Goal: Transaction & Acquisition: Purchase product/service

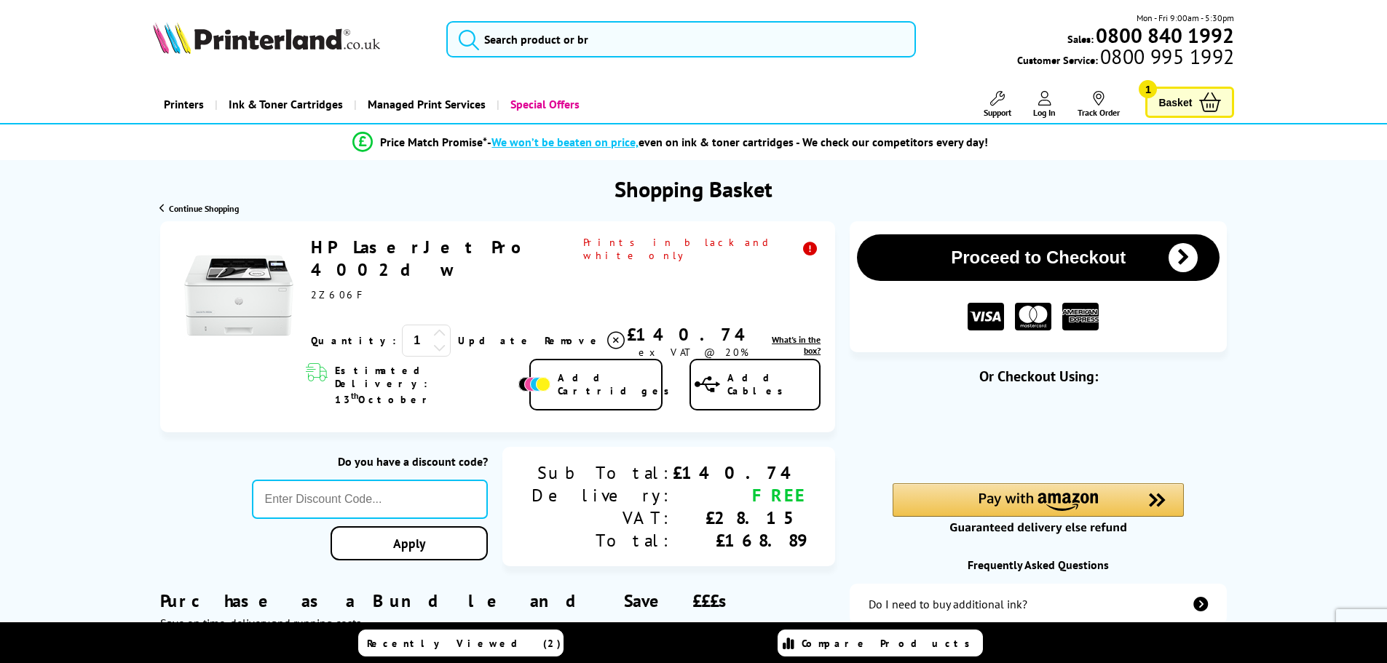
click at [1075, 241] on button "Proceed to Checkout" at bounding box center [1038, 257] width 362 height 47
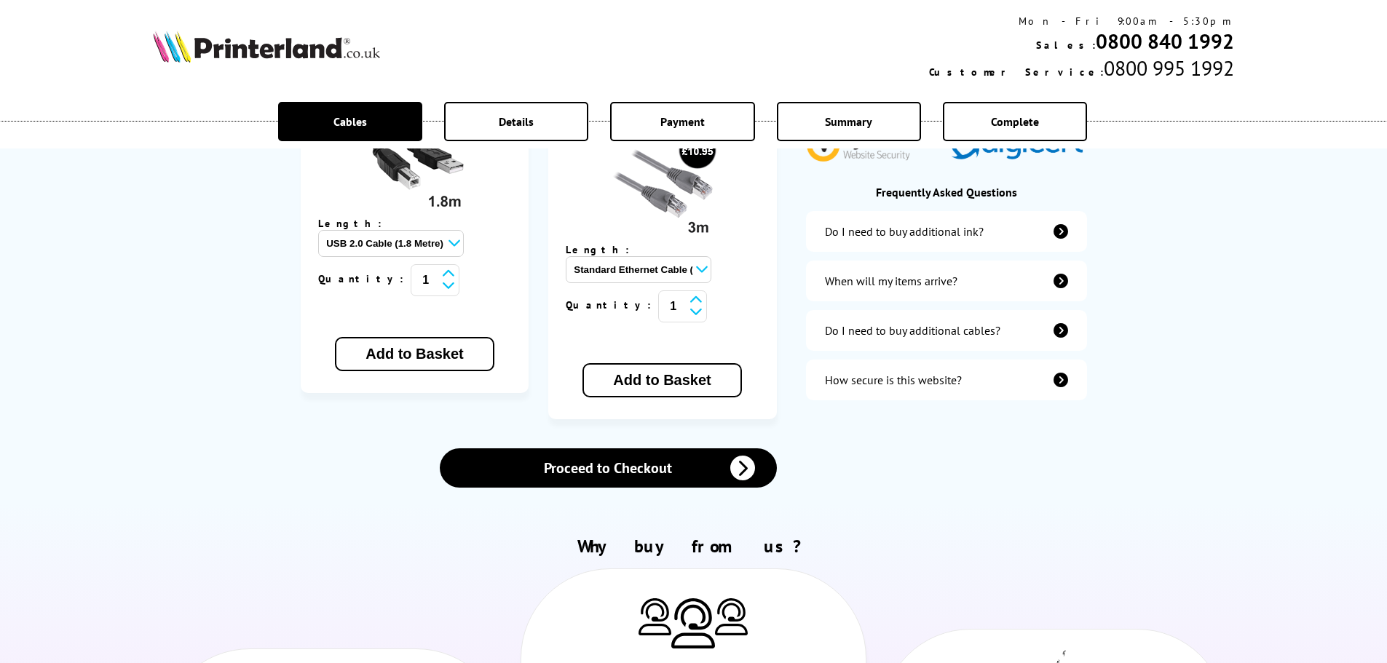
scroll to position [510, 0]
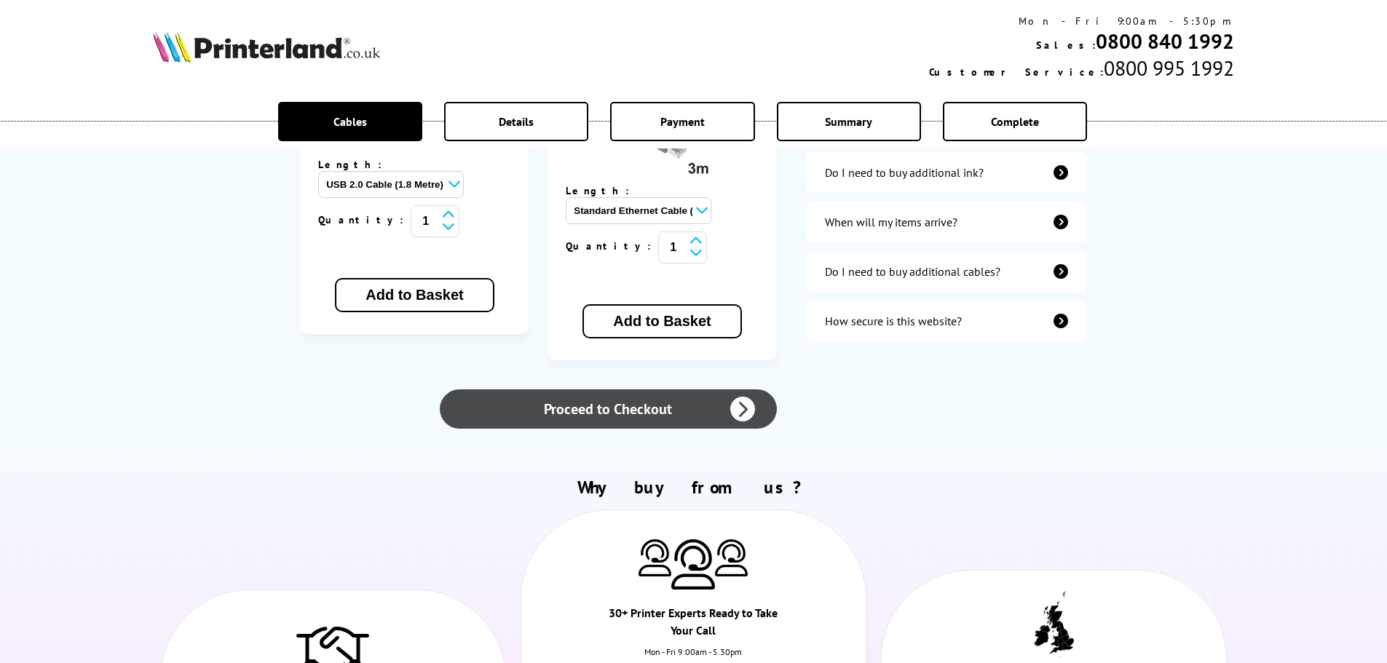
click at [608, 389] on link "Proceed to Checkout" at bounding box center [608, 408] width 336 height 39
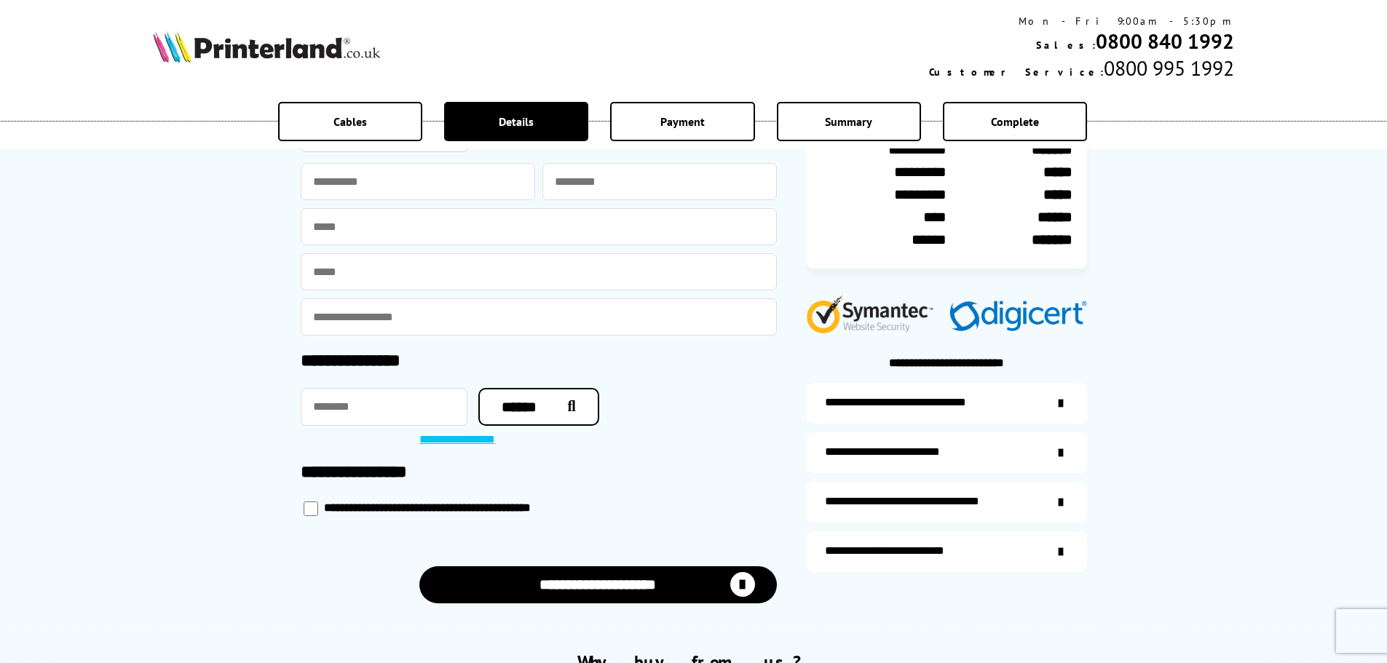
scroll to position [291, 0]
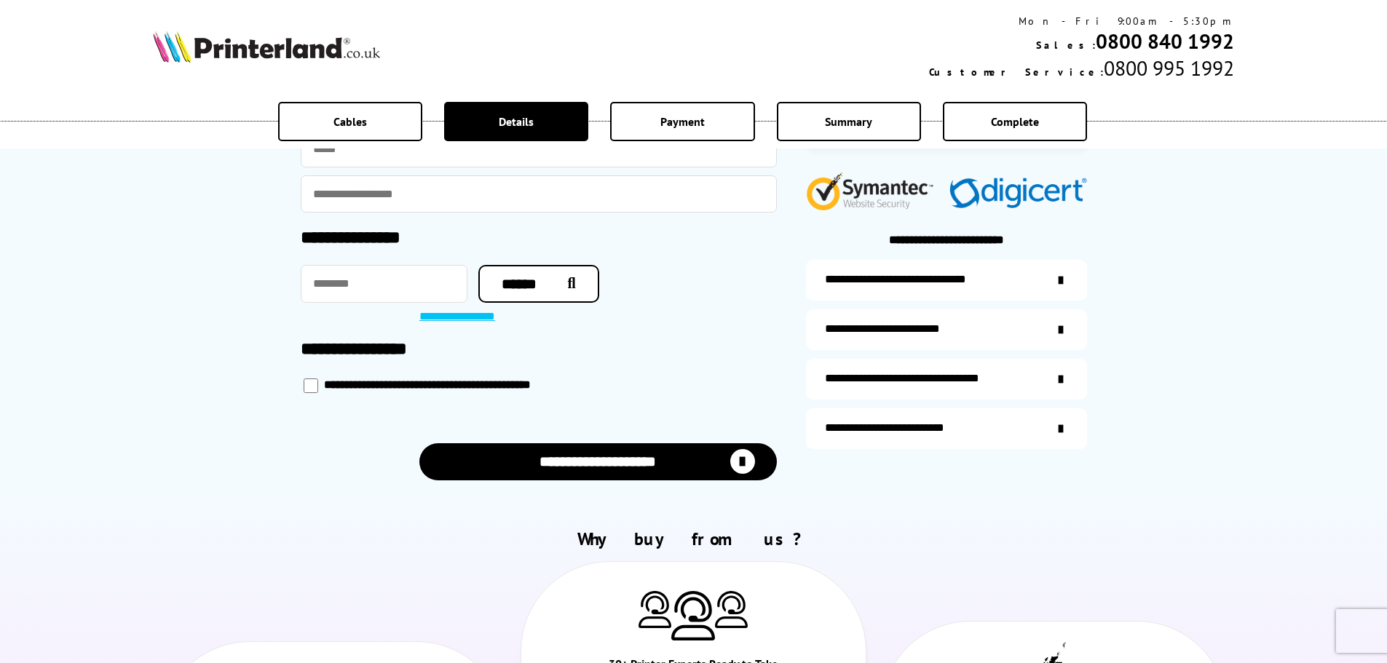
click at [313, 387] on input "checkbox" at bounding box center [311, 385] width 15 height 15
checkbox input "*****"
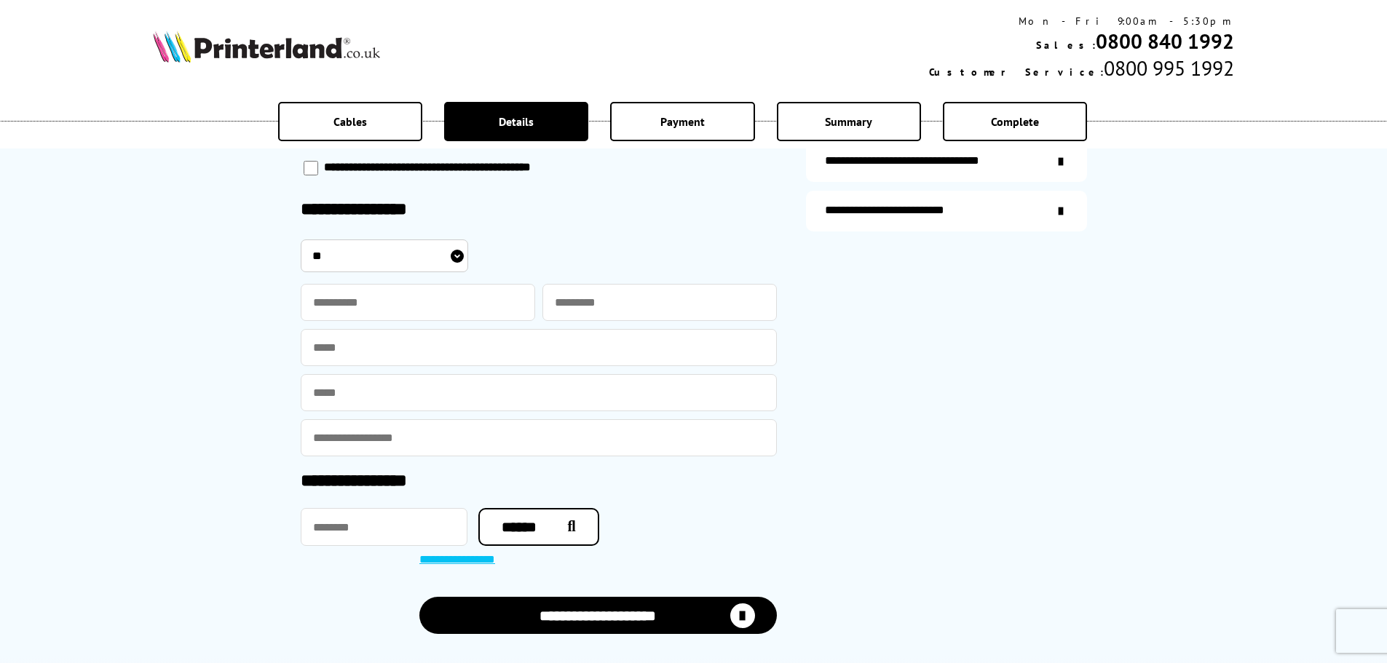
scroll to position [510, 0]
